Goal: Navigation & Orientation: Find specific page/section

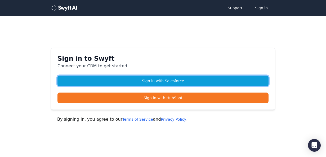
click at [161, 81] on link "Sign in with Salesforce" at bounding box center [162, 80] width 211 height 11
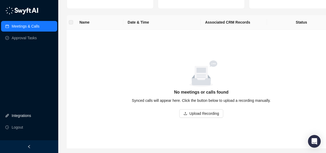
click at [26, 117] on link "Integrations" at bounding box center [21, 115] width 19 height 11
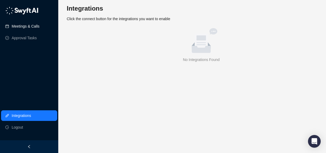
click at [28, 29] on link "Meetings & Calls" at bounding box center [26, 26] width 28 height 11
